Goal: Information Seeking & Learning: Learn about a topic

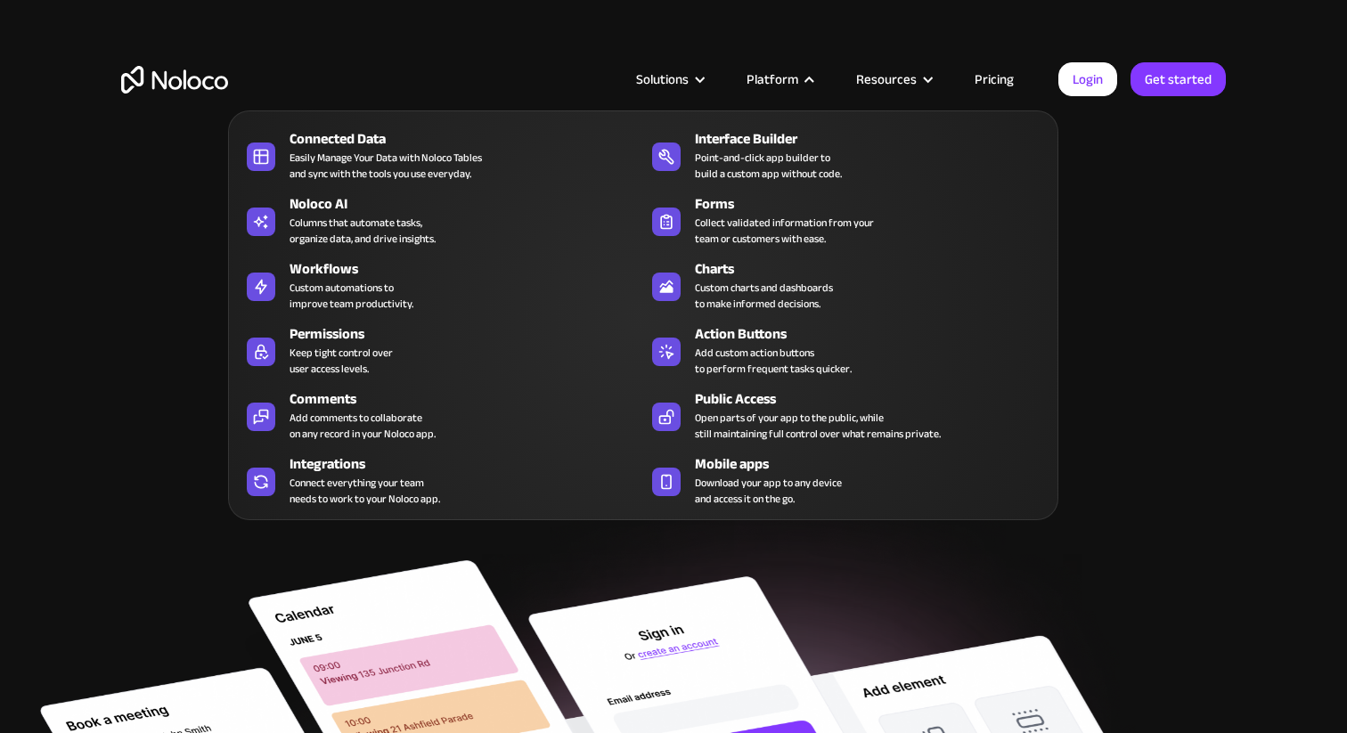
click at [1004, 86] on nav "Connected Data Easily Manage Your Data with Noloco Tables and sync with the too…" at bounding box center [643, 303] width 830 height 435
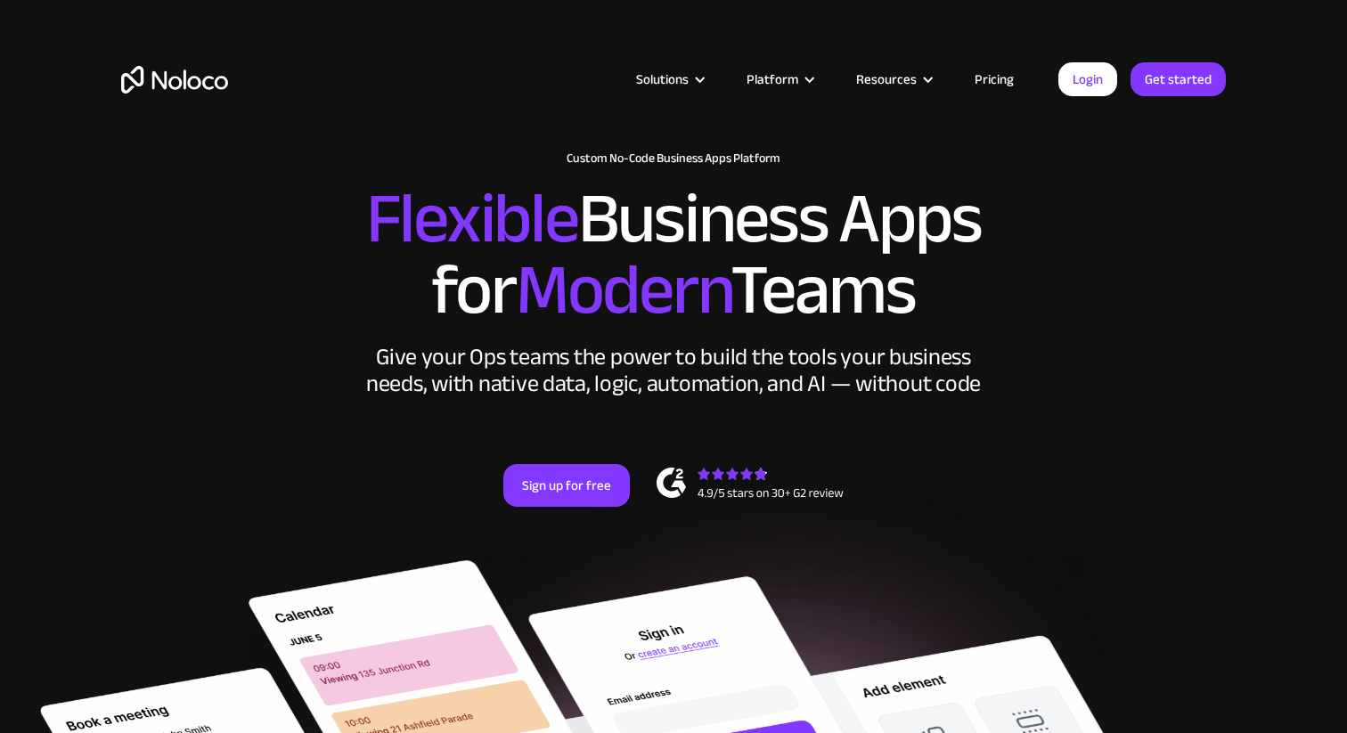
click at [995, 77] on link "Pricing" at bounding box center [994, 79] width 84 height 23
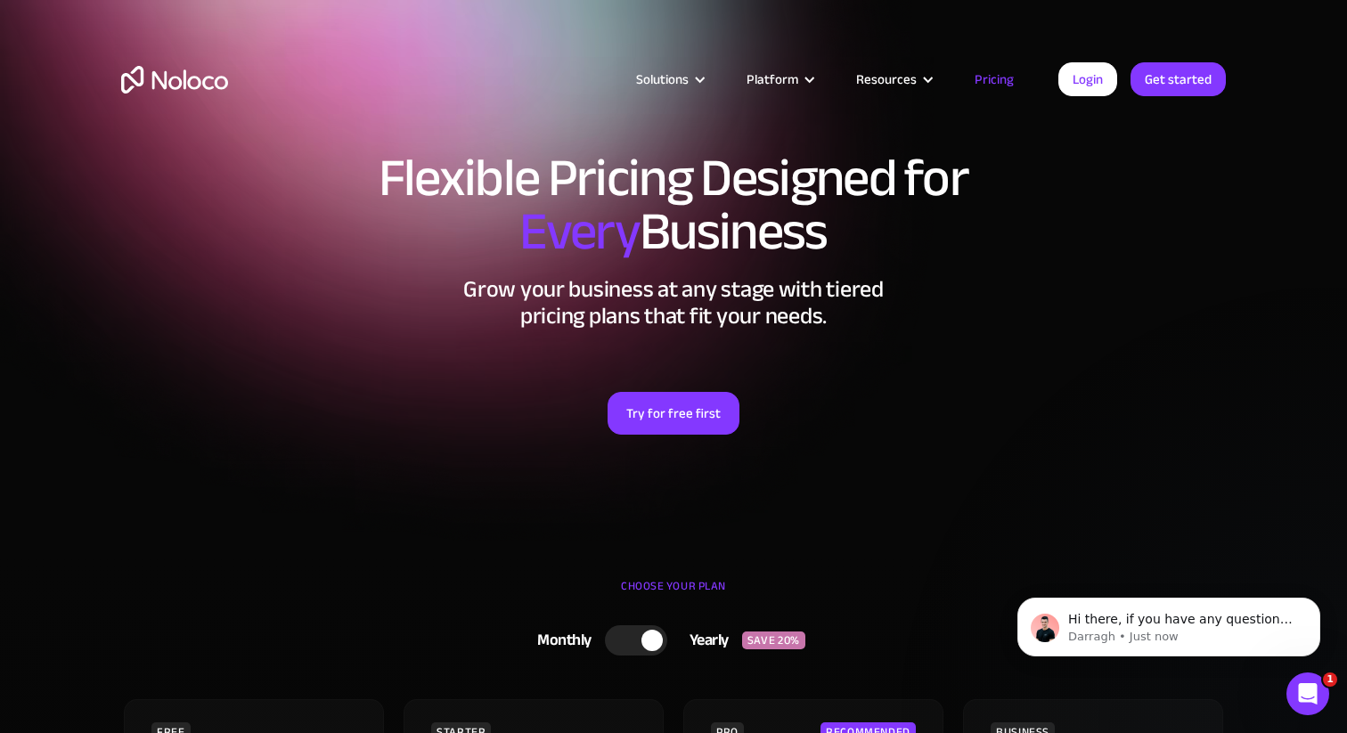
click at [795, 71] on div "Platform" at bounding box center [772, 79] width 52 height 23
click at [793, 77] on div "Platform" at bounding box center [772, 79] width 52 height 23
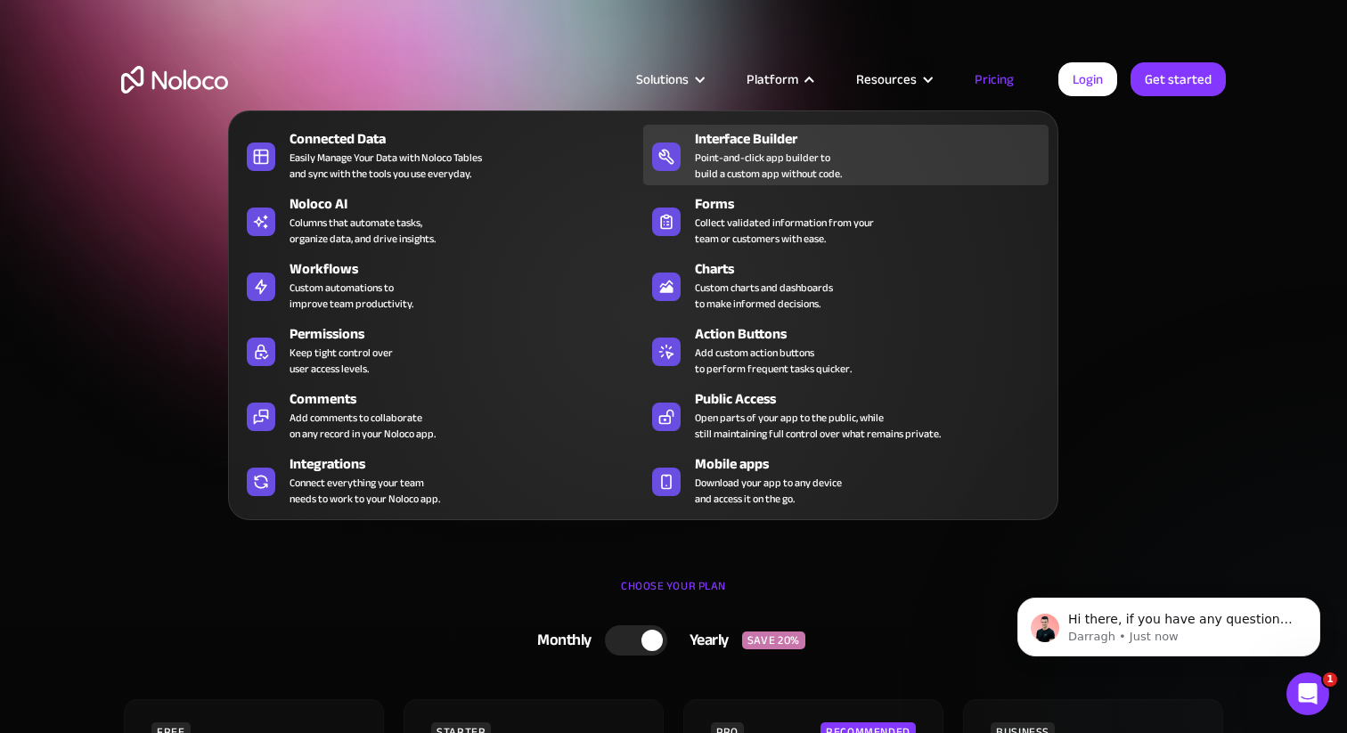
click at [752, 152] on div "Point-and-click app builder to build a custom app without code." at bounding box center [768, 166] width 147 height 32
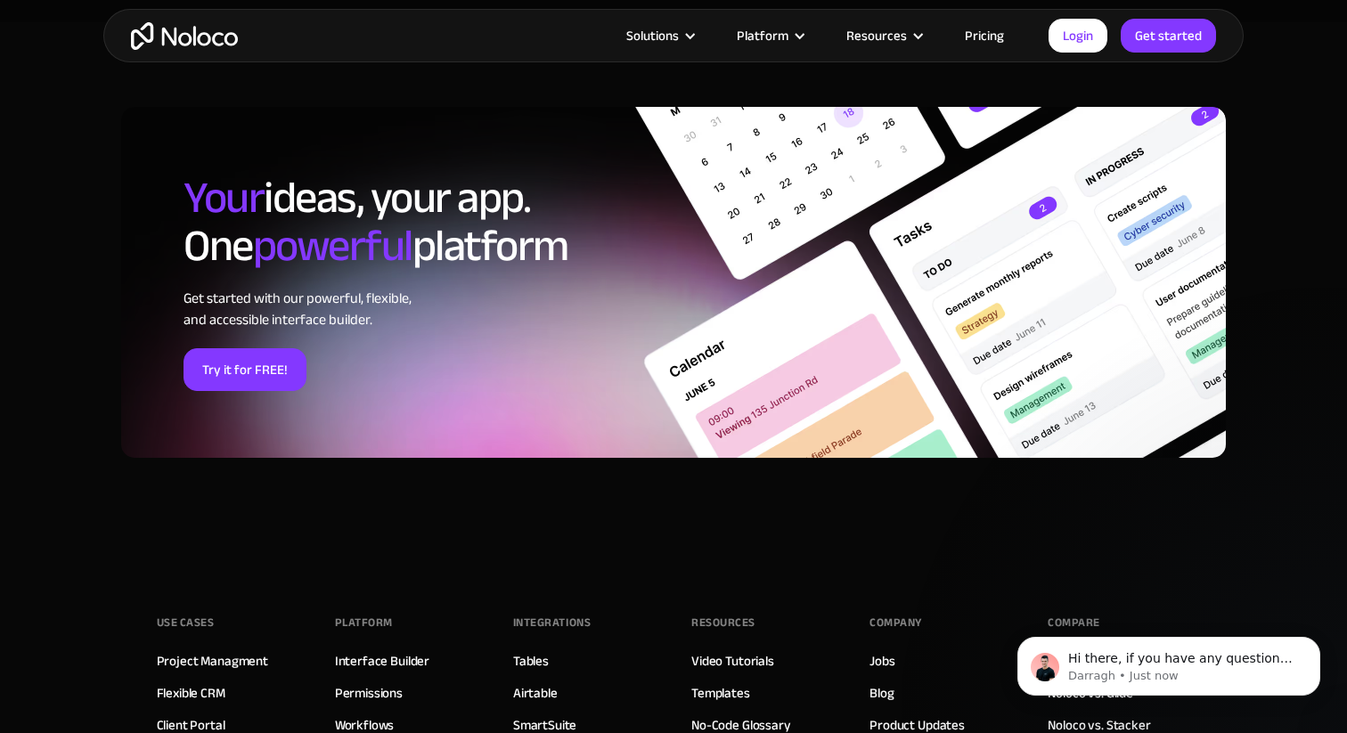
scroll to position [5686, 0]
